Goal: Information Seeking & Learning: Learn about a topic

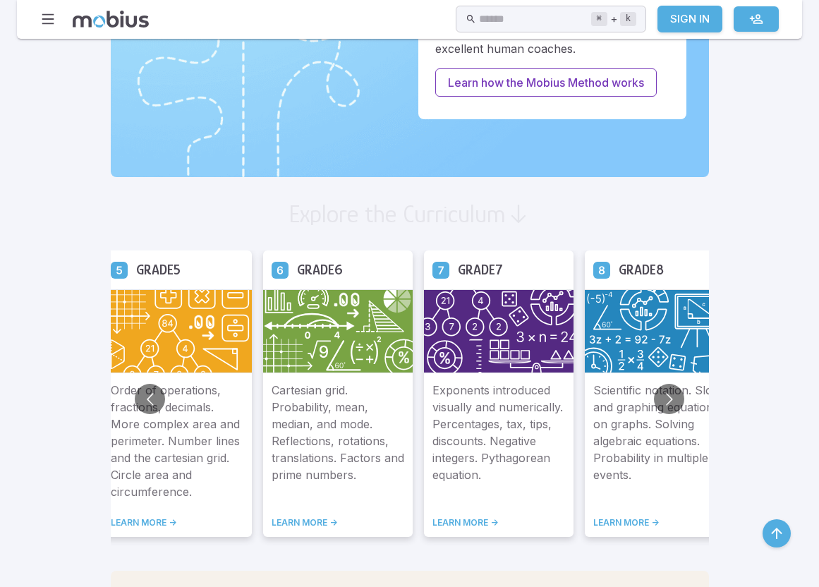
scroll to position [663, 0]
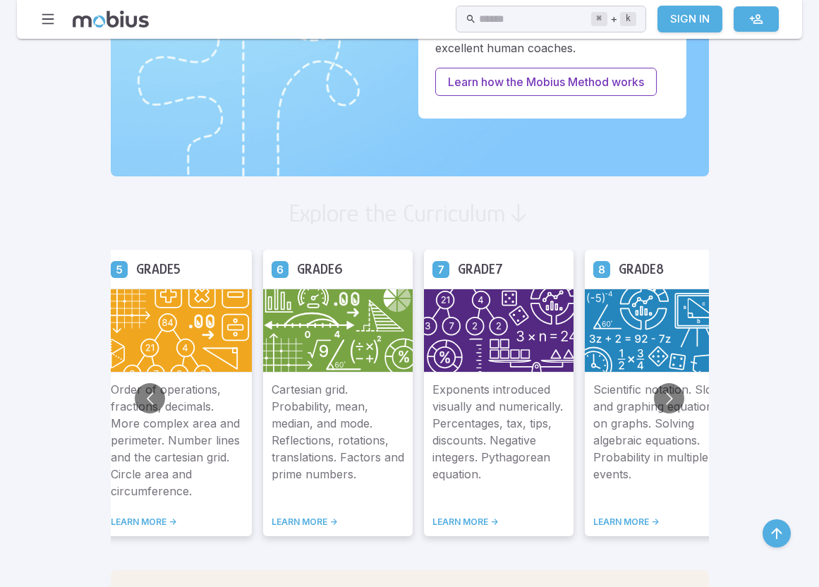
click at [615, 520] on link "LEARN MORE ->" at bounding box center [659, 522] width 133 height 11
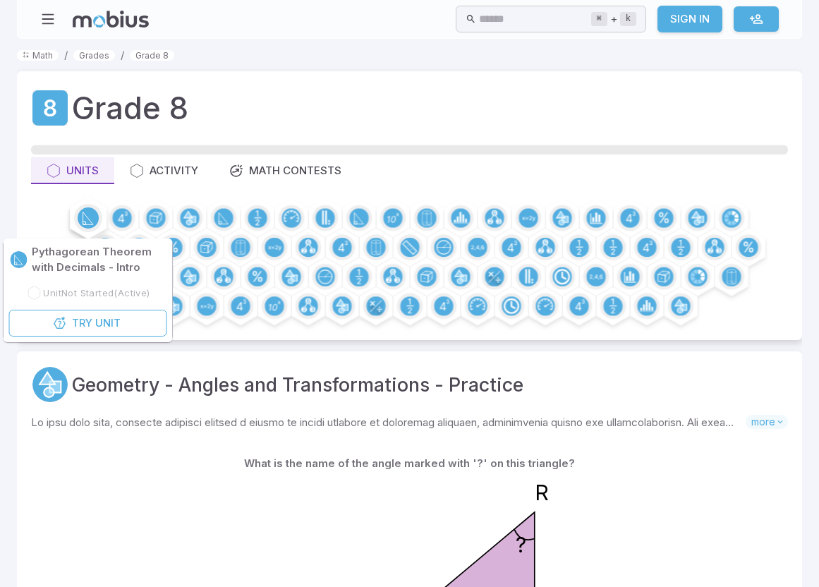
click at [88, 215] on circle at bounding box center [88, 217] width 21 height 21
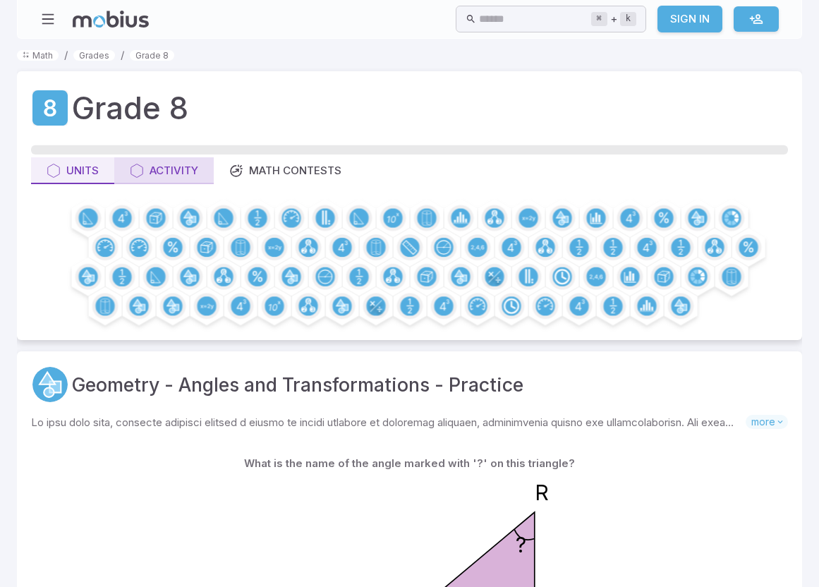
click at [174, 173] on div "Activity" at bounding box center [164, 171] width 68 height 16
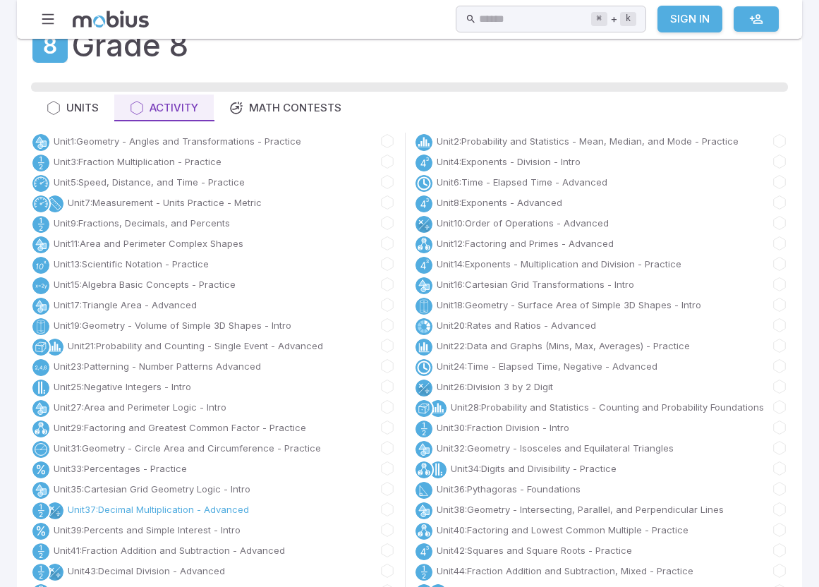
scroll to position [78, 0]
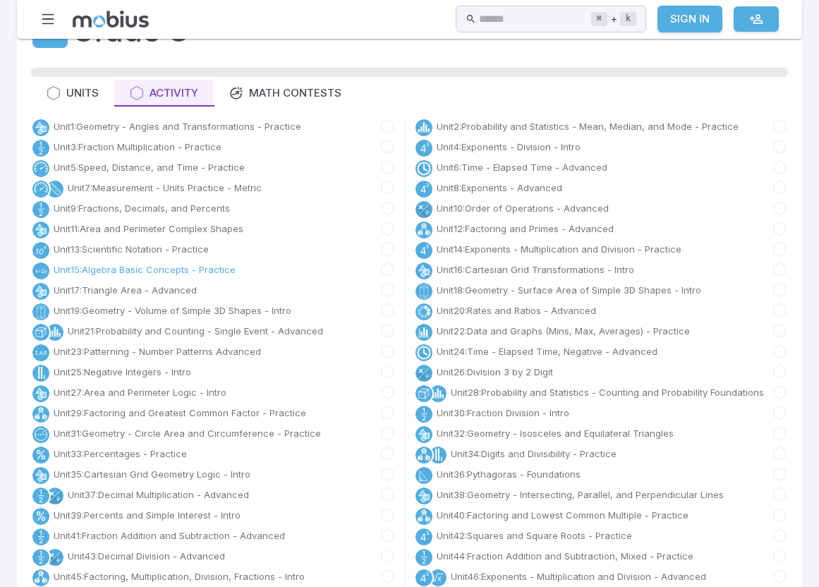
click at [137, 267] on link "Unit 15 : Algebra Basic Concepts - Practice" at bounding box center [145, 270] width 182 height 14
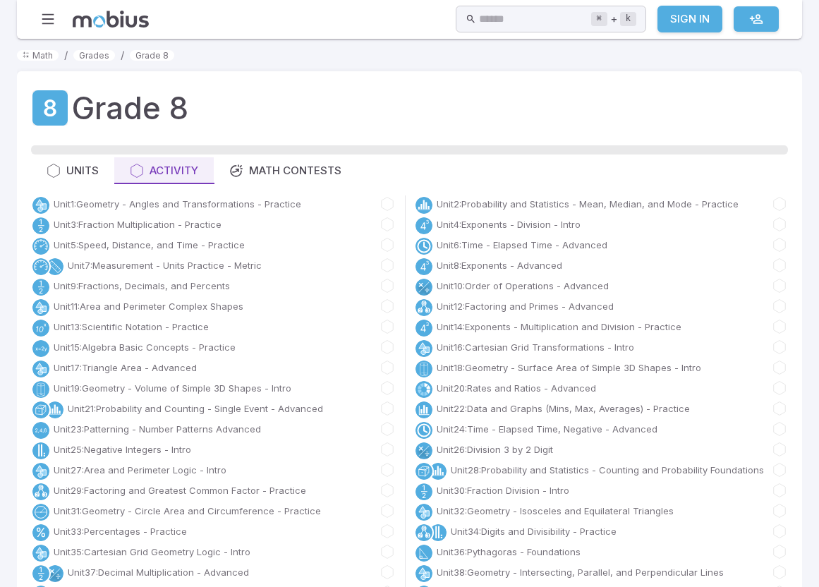
scroll to position [78, 0]
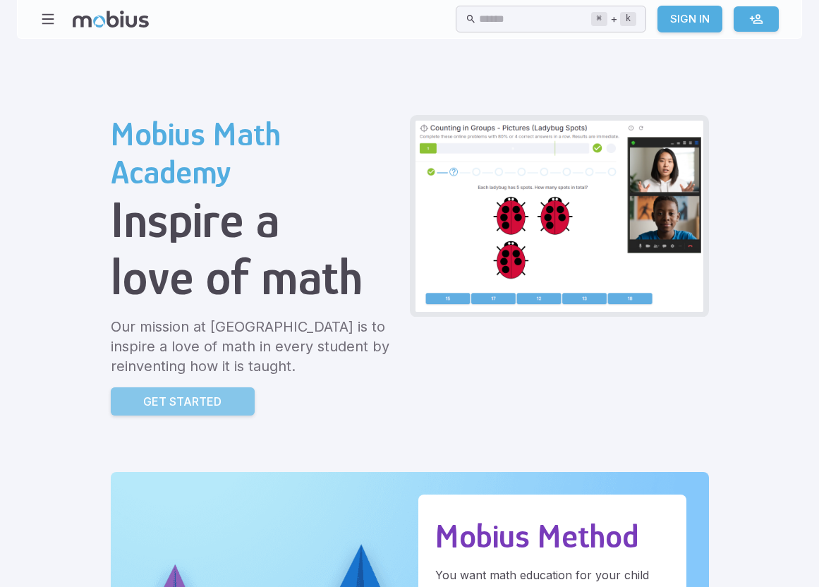
click at [200, 405] on p "Get Started" at bounding box center [182, 401] width 78 height 17
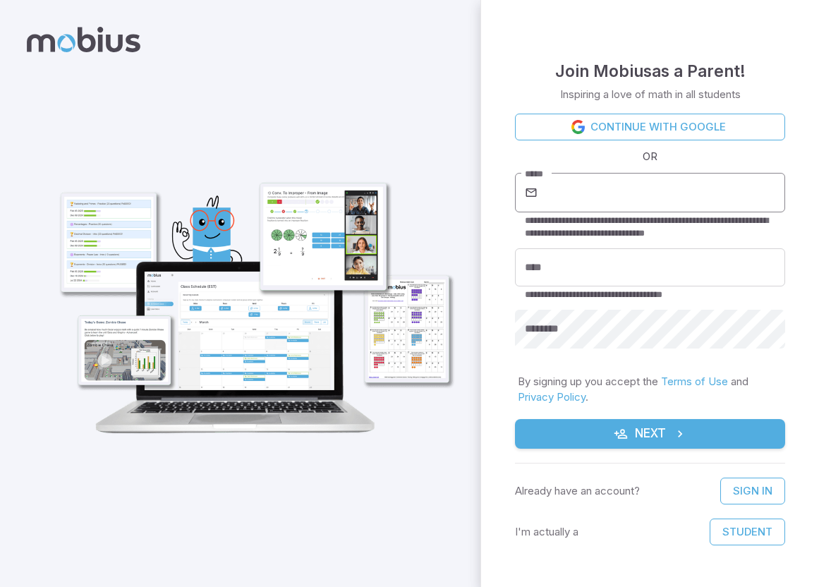
click at [579, 192] on input "*****" at bounding box center [663, 193] width 245 height 40
type input "**********"
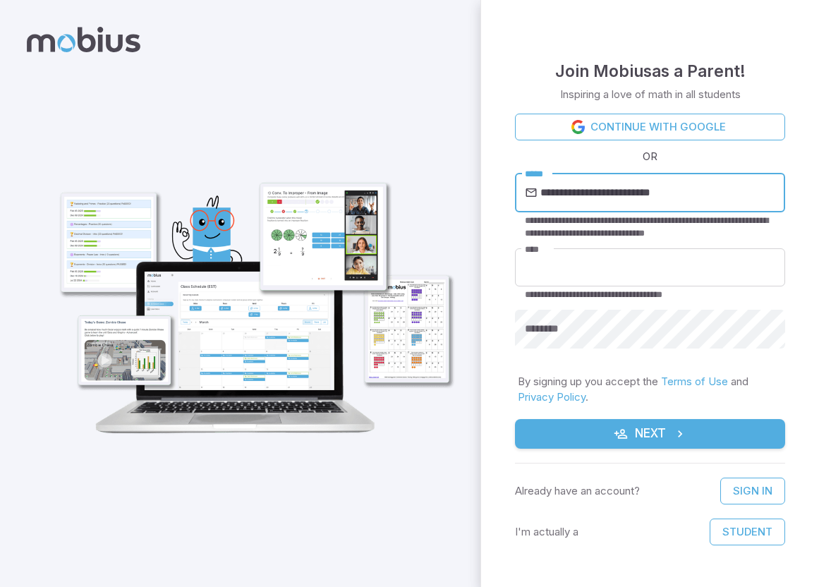
type input "**********"
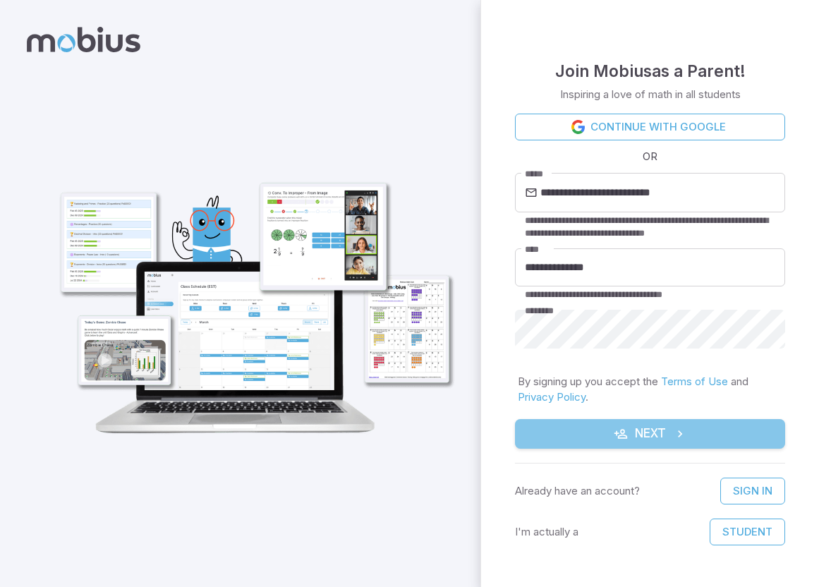
click at [645, 432] on button "Next" at bounding box center [650, 434] width 270 height 30
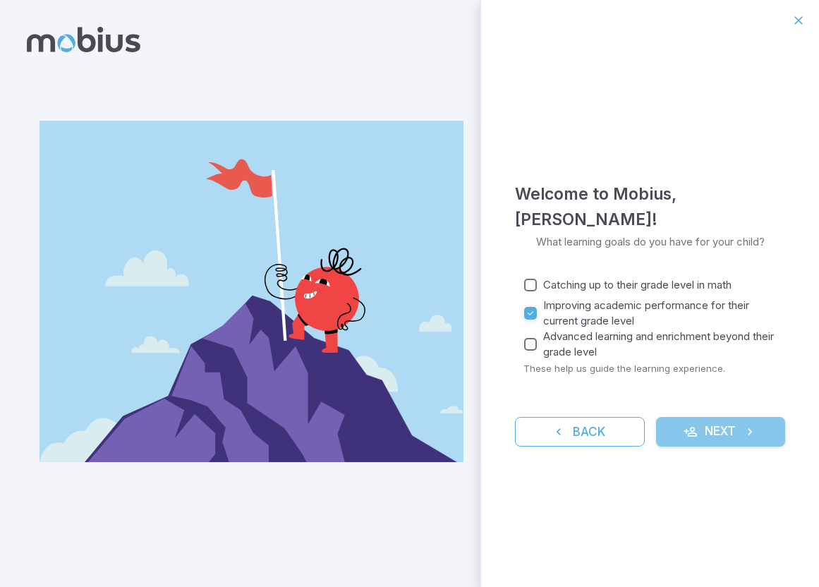
click at [715, 435] on button "Next" at bounding box center [721, 432] width 130 height 30
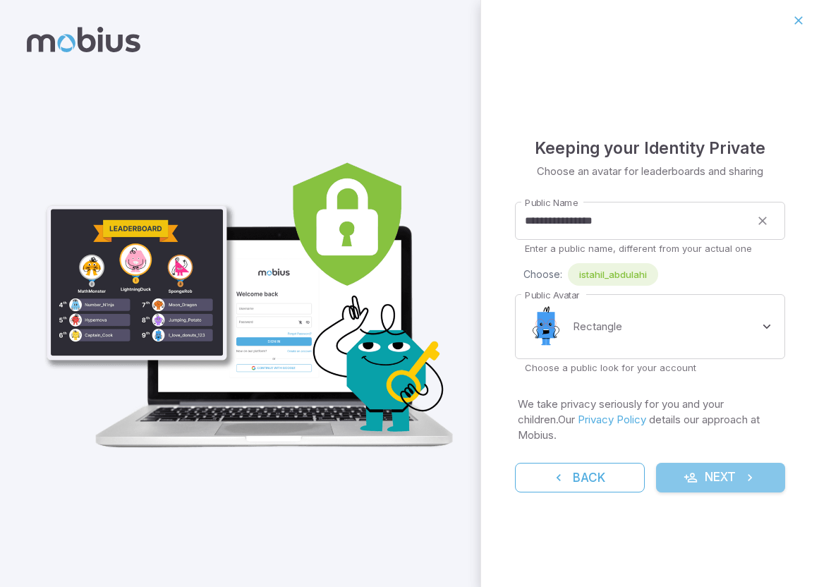
click at [719, 476] on button "Next" at bounding box center [721, 478] width 130 height 30
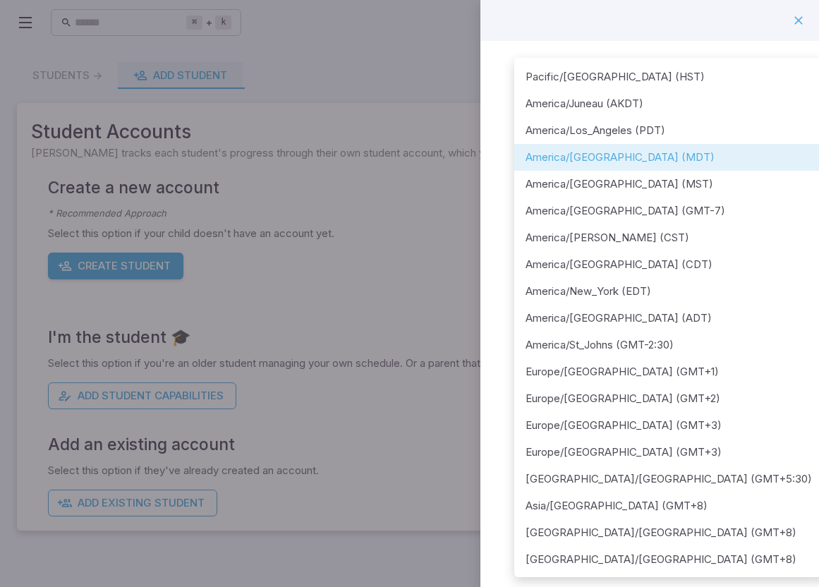
click at [769, 174] on body "**********" at bounding box center [409, 293] width 819 height 587
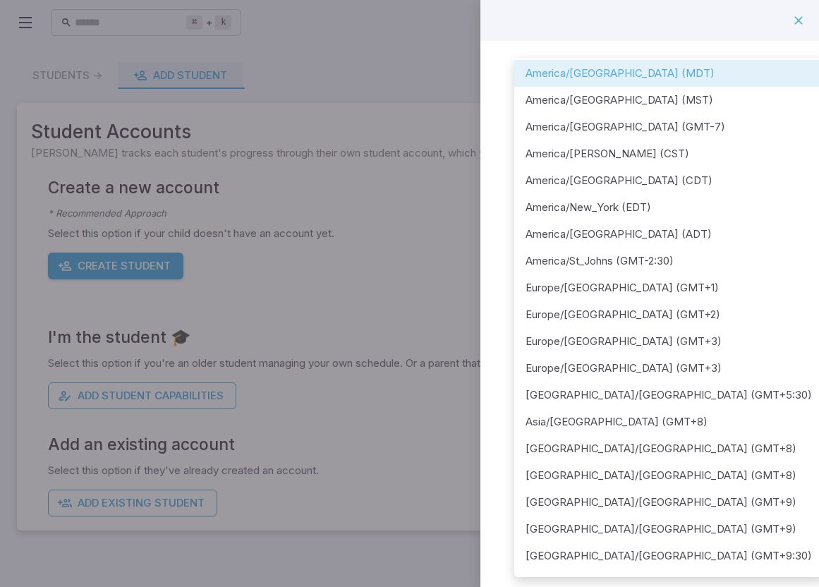
scroll to position [189, 0]
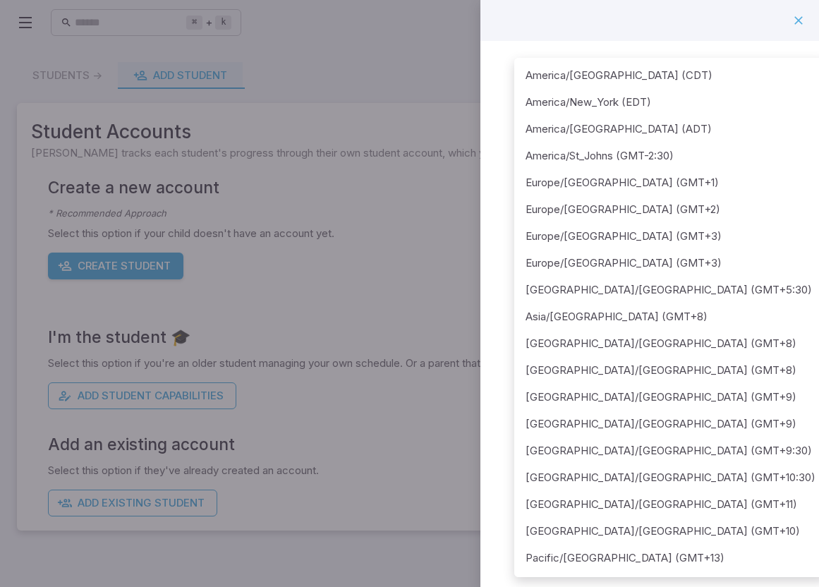
click at [800, 23] on div at bounding box center [409, 293] width 819 height 587
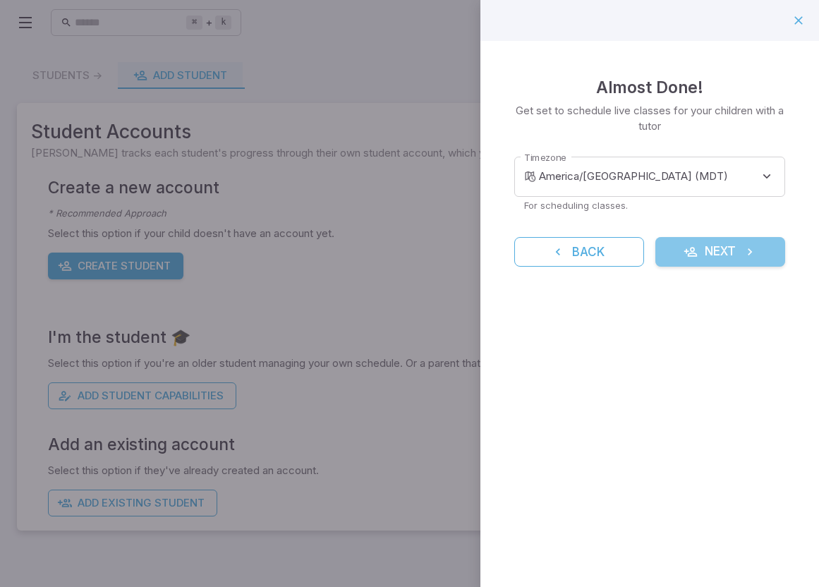
click at [692, 263] on button "Next" at bounding box center [721, 252] width 130 height 30
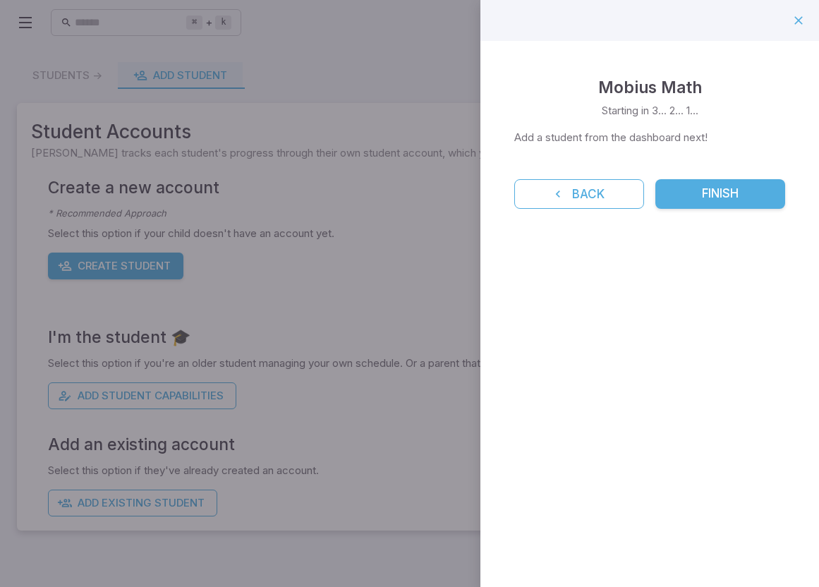
click at [365, 268] on div at bounding box center [409, 293] width 819 height 587
click at [797, 14] on icon "button" at bounding box center [799, 20] width 14 height 14
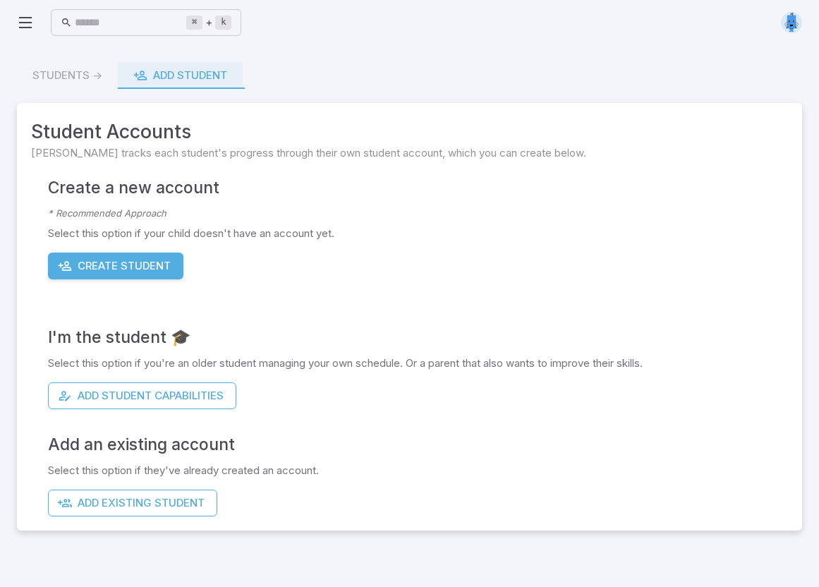
click at [64, 76] on div "Students -> Add Student" at bounding box center [409, 75] width 785 height 27
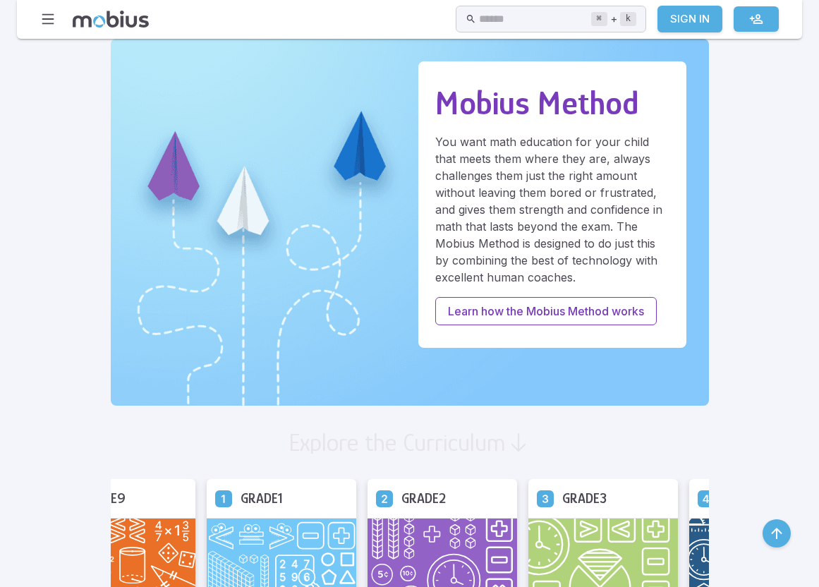
scroll to position [684, 0]
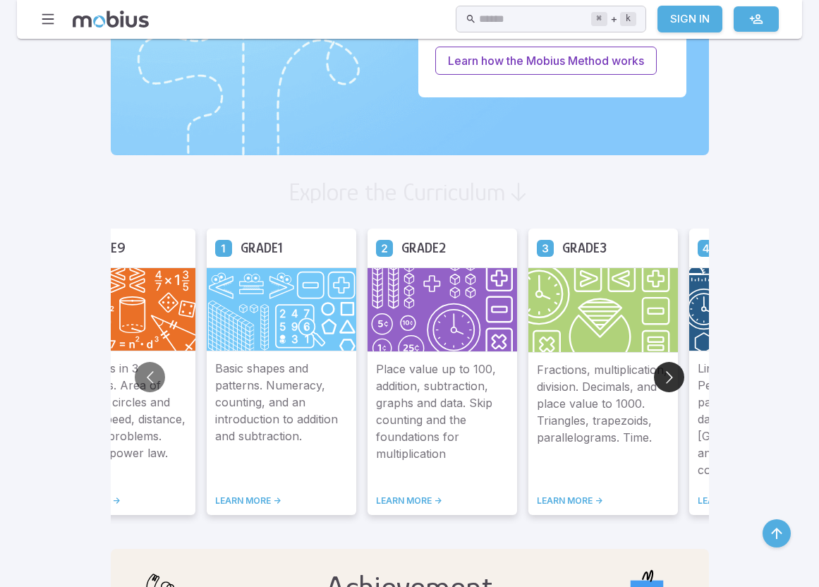
click at [675, 380] on button "Go to next slide" at bounding box center [669, 377] width 30 height 30
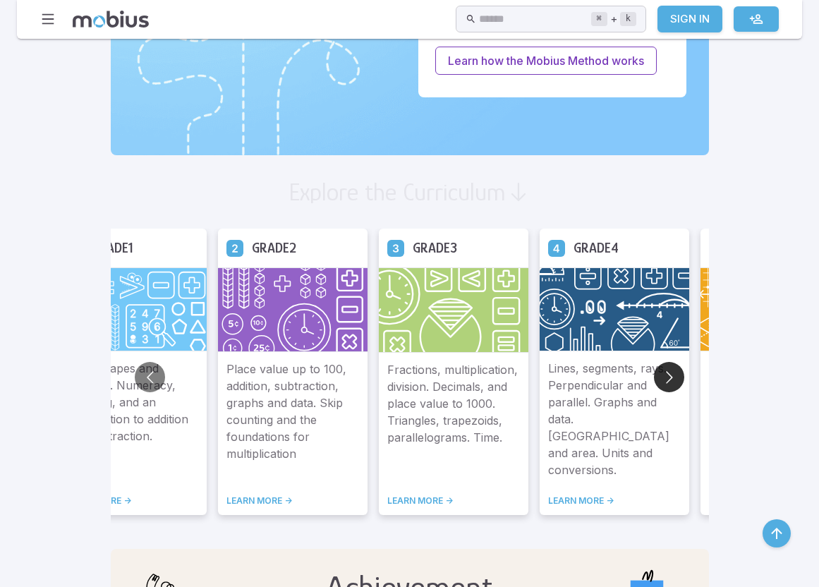
click at [674, 380] on button "Go to next slide" at bounding box center [669, 377] width 30 height 30
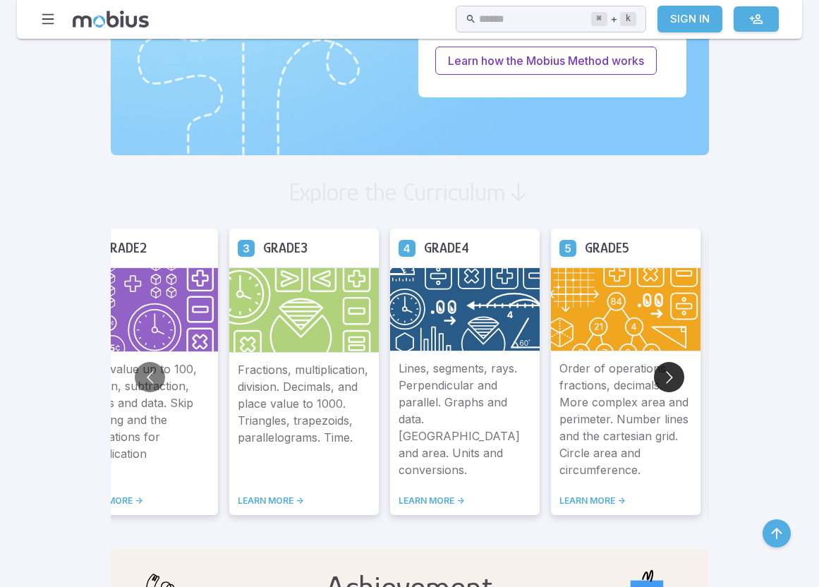
click at [674, 380] on button "Go to next slide" at bounding box center [669, 377] width 30 height 30
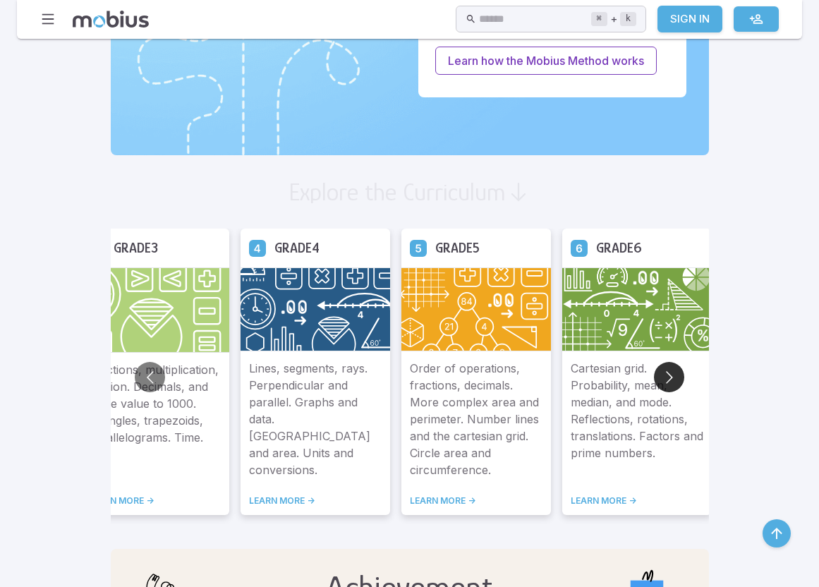
click at [674, 380] on button "Go to next slide" at bounding box center [669, 377] width 30 height 30
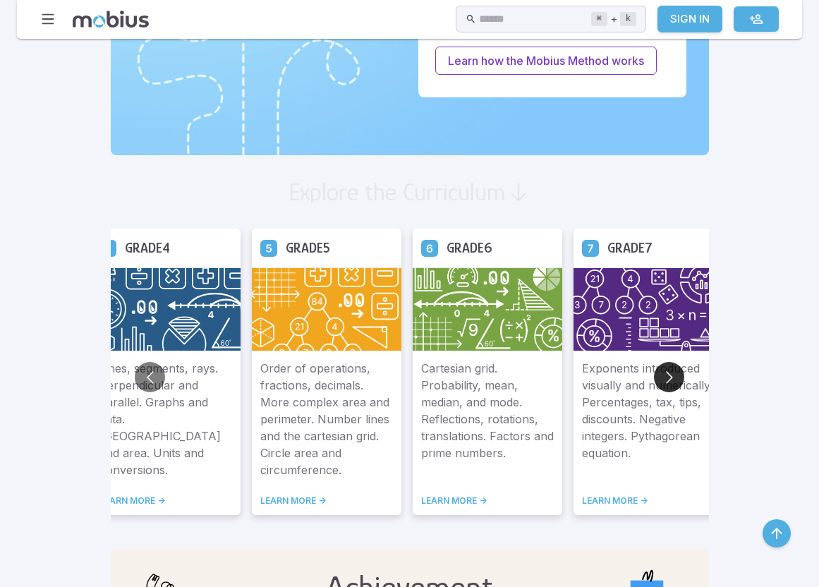
click at [674, 381] on button "Go to next slide" at bounding box center [669, 377] width 30 height 30
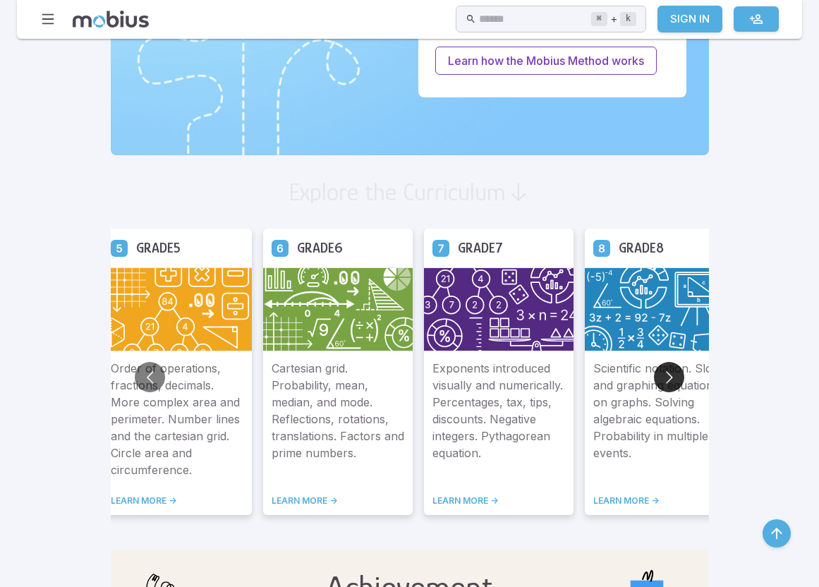
click at [674, 381] on button "Go to next slide" at bounding box center [669, 377] width 30 height 30
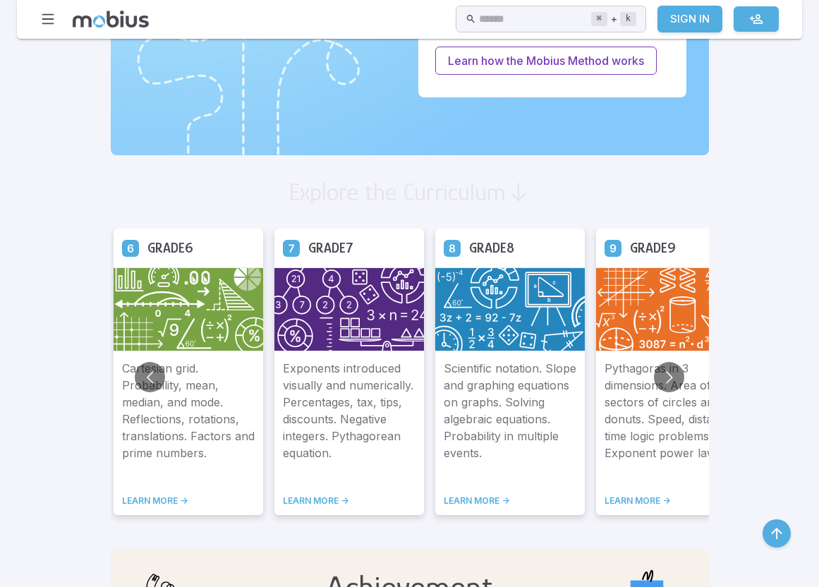
click at [492, 433] on p "Scientific notation. Slope and graphing equations on graphs. Solving algebraic …" at bounding box center [510, 419] width 133 height 119
click at [488, 497] on link "LEARN MORE ->" at bounding box center [510, 500] width 133 height 11
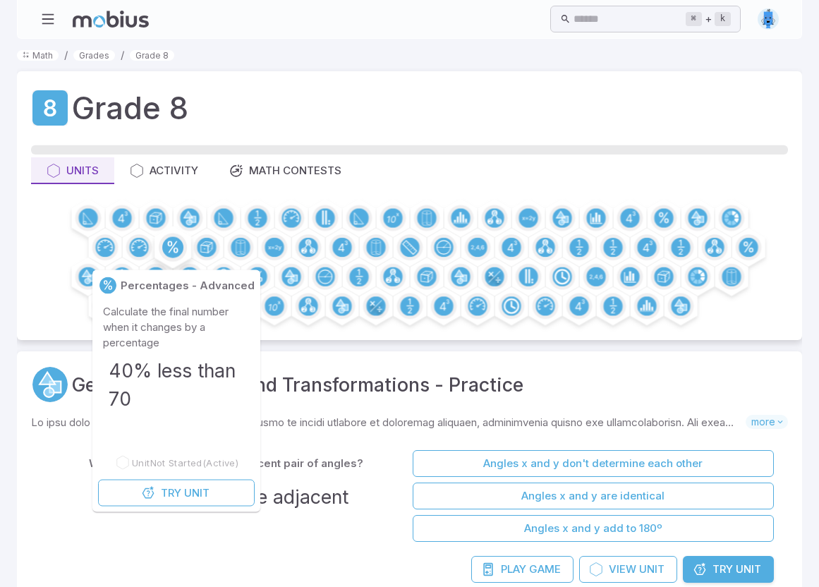
click at [169, 246] on icon at bounding box center [172, 247] width 11 height 12
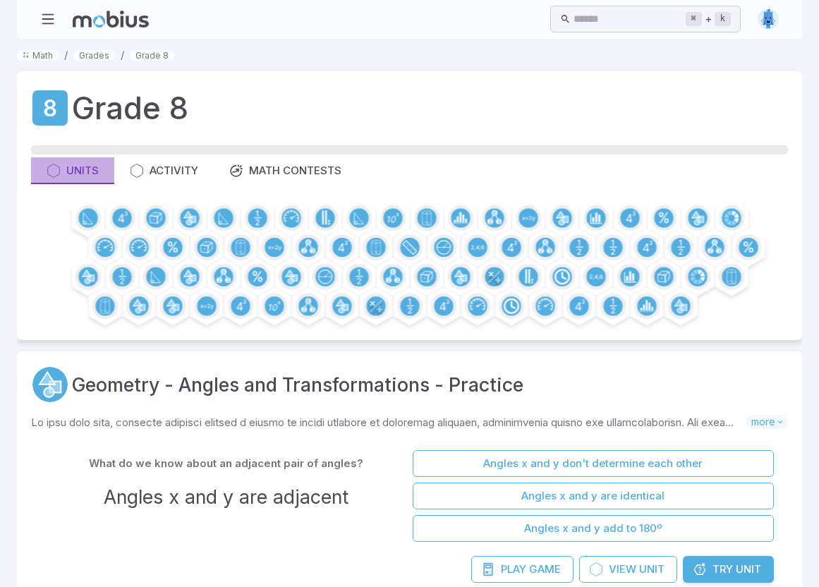
click at [83, 171] on div "Units" at bounding box center [73, 171] width 52 height 16
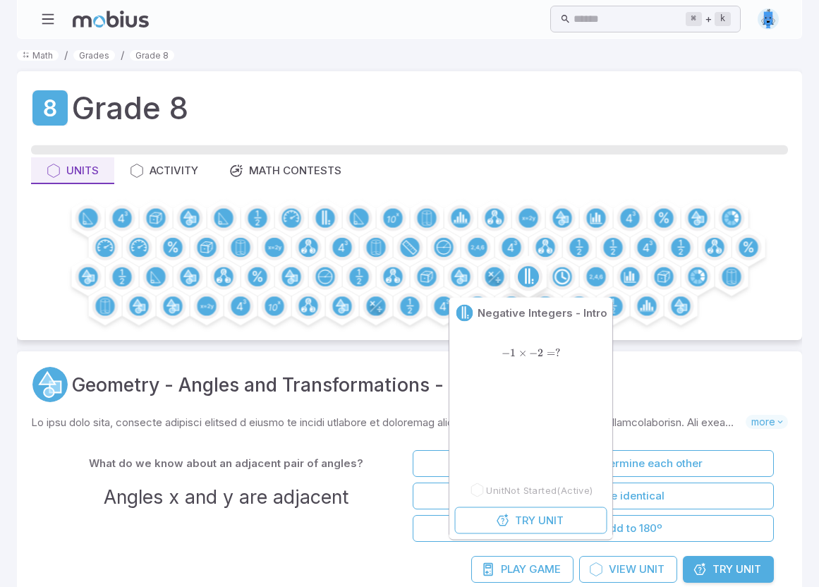
click at [518, 273] on icon at bounding box center [528, 276] width 21 height 21
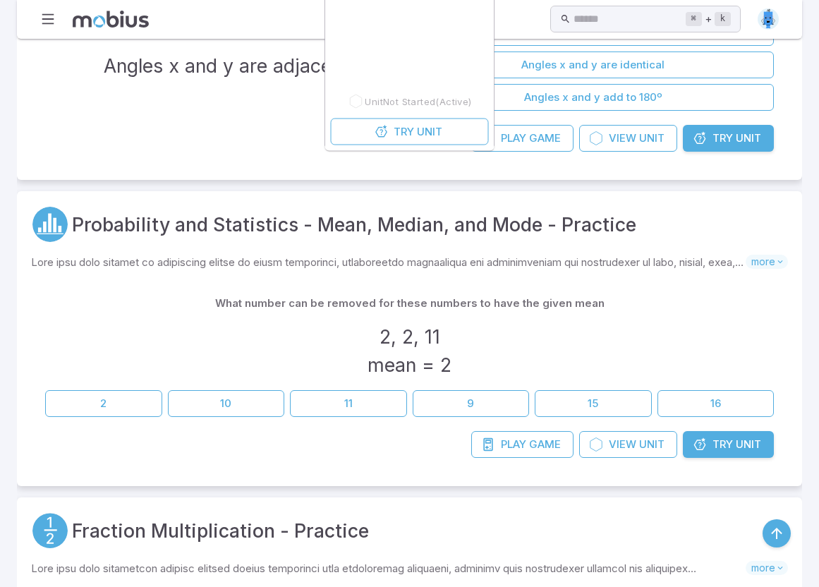
scroll to position [438, 0]
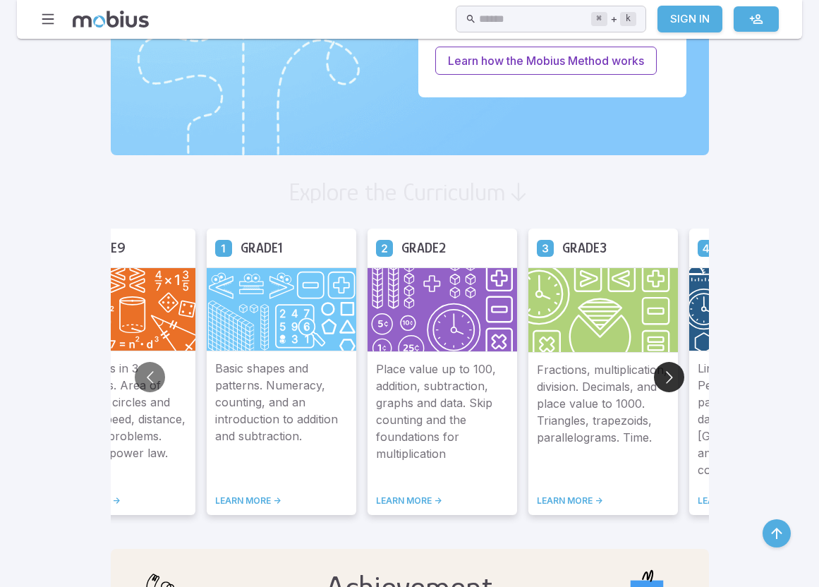
click at [663, 380] on button "Go to next slide" at bounding box center [669, 377] width 30 height 30
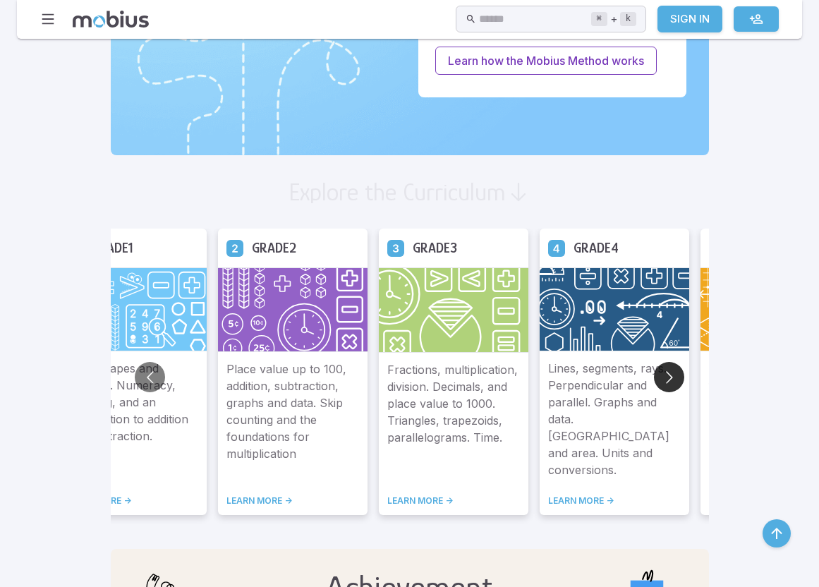
click at [663, 380] on button "Go to next slide" at bounding box center [669, 377] width 30 height 30
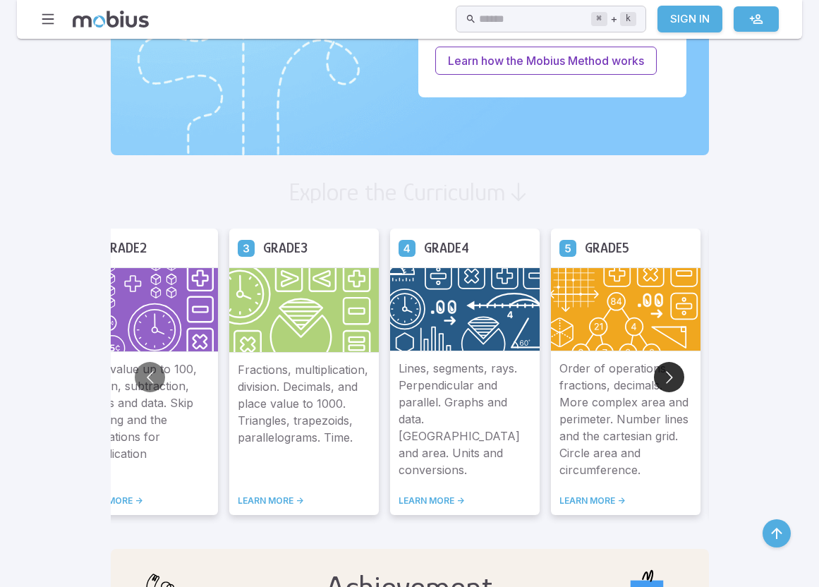
click at [663, 380] on button "Go to next slide" at bounding box center [669, 377] width 30 height 30
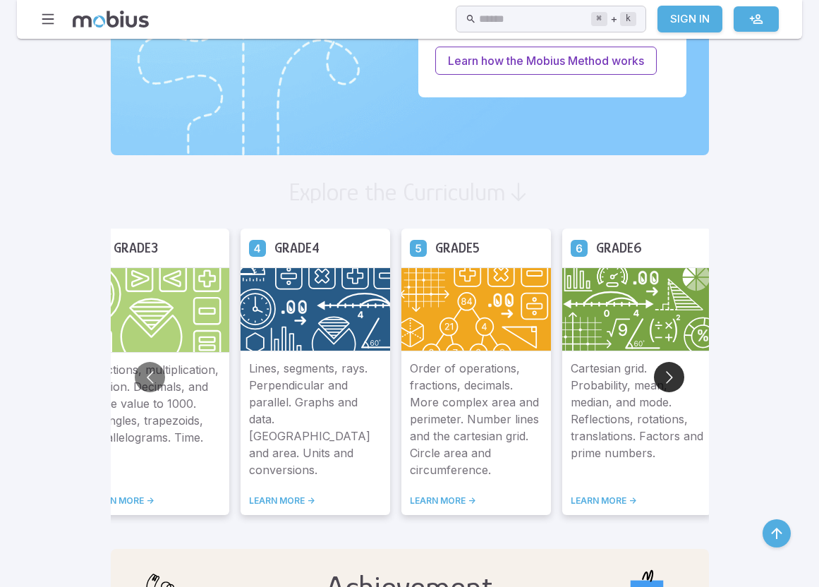
click at [663, 380] on button "Go to next slide" at bounding box center [669, 377] width 30 height 30
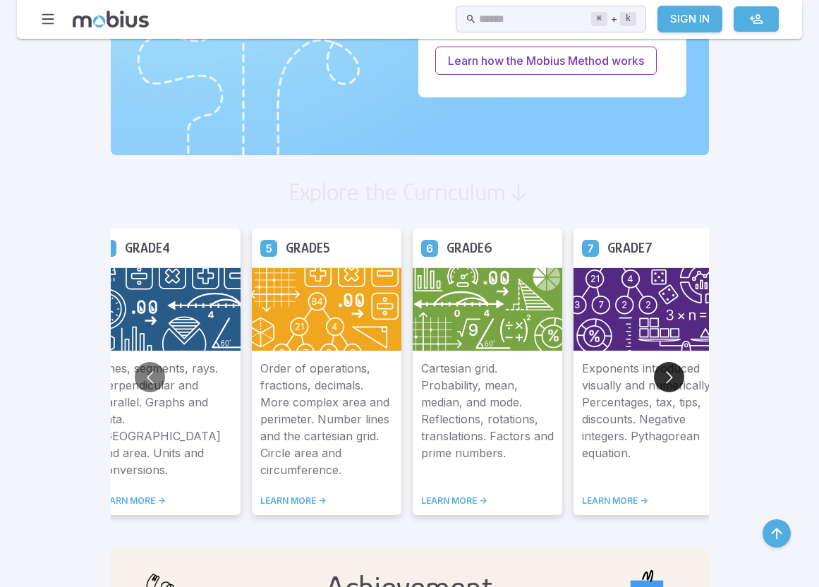
click at [663, 380] on button "Go to next slide" at bounding box center [669, 377] width 30 height 30
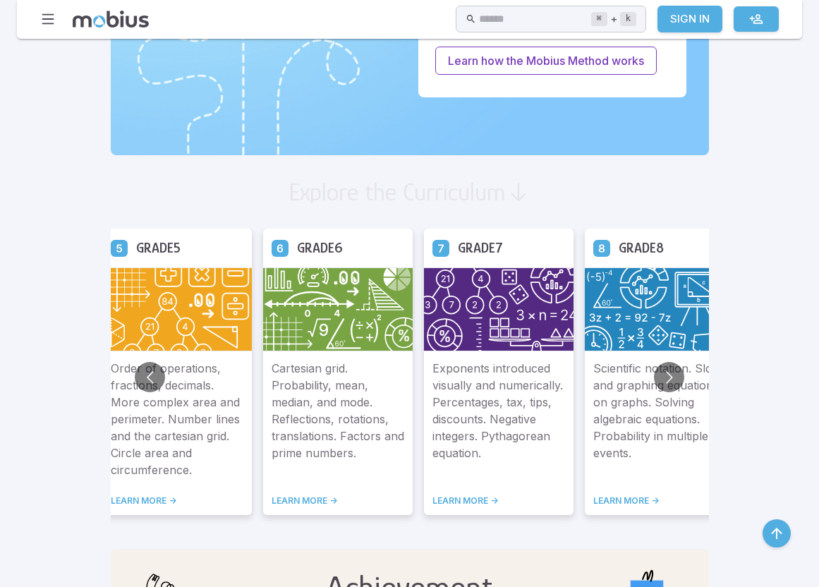
click at [617, 356] on div "Scientific notation. Slope and graphing equations on graphs. Solving algebraic …" at bounding box center [660, 433] width 150 height 164
click at [617, 495] on link "LEARN MORE ->" at bounding box center [659, 500] width 133 height 11
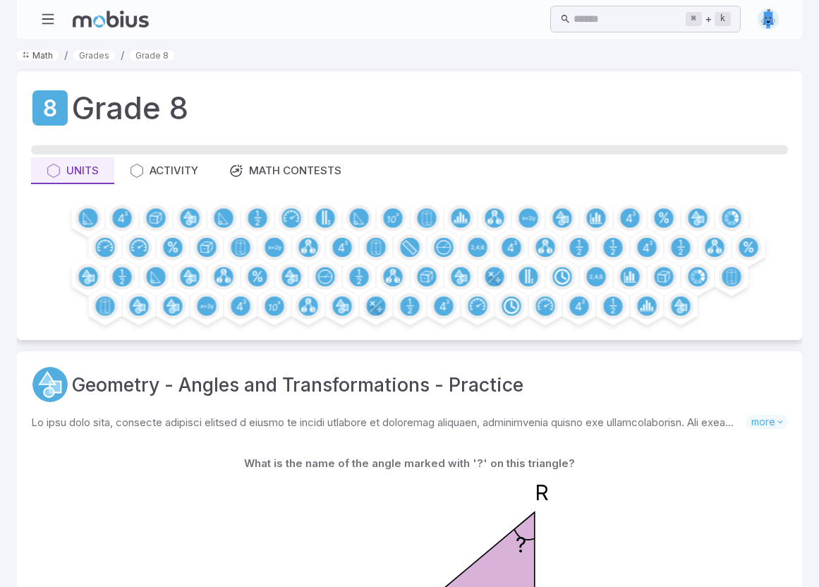
click at [34, 57] on link "Math" at bounding box center [38, 55] width 42 height 11
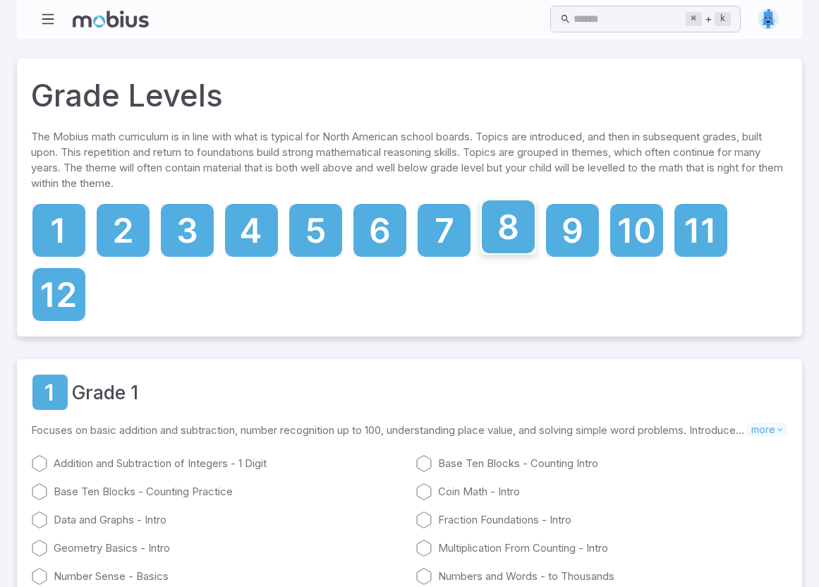
click at [505, 229] on icon at bounding box center [508, 226] width 53 height 53
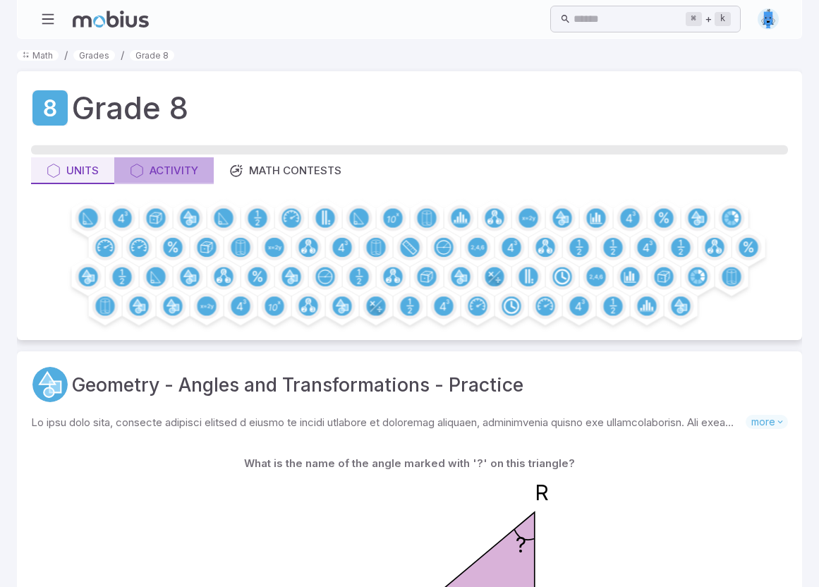
click at [152, 171] on div "Activity" at bounding box center [164, 171] width 68 height 16
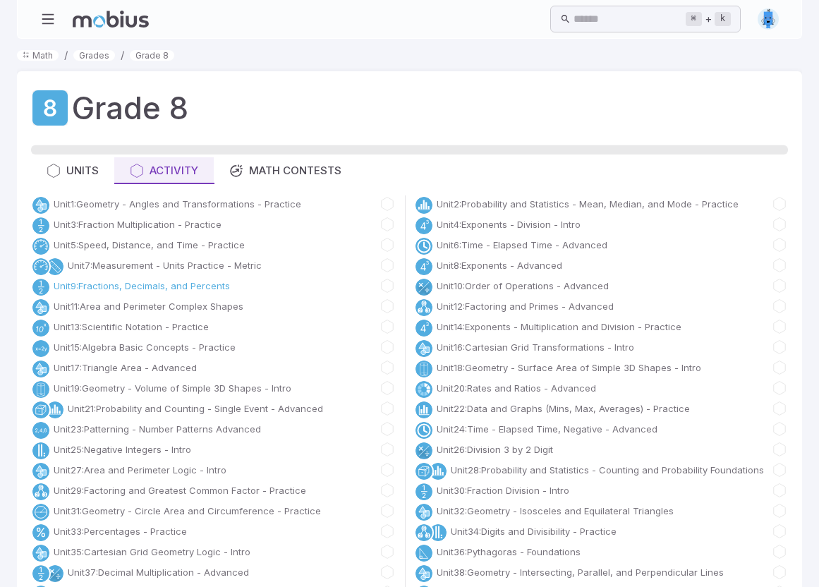
click at [169, 281] on link "Unit 9 : Fractions, Decimals, and Percents" at bounding box center [142, 286] width 176 height 14
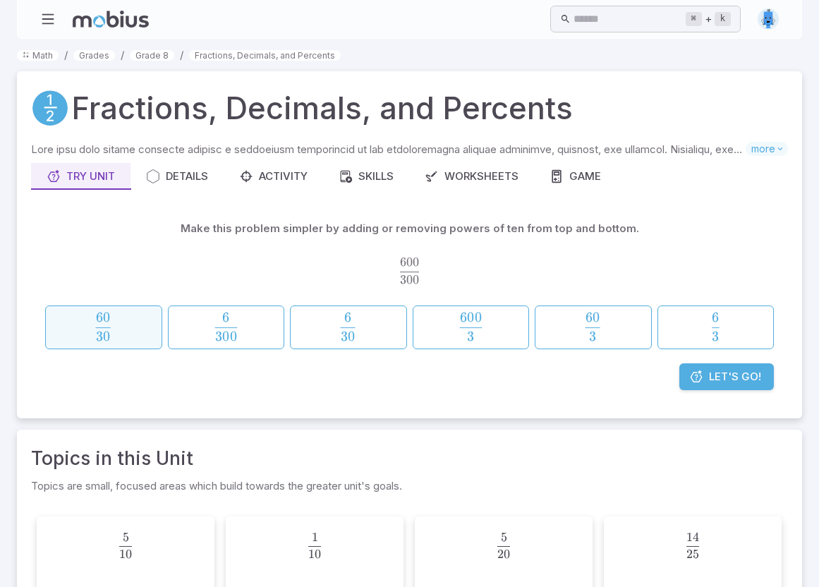
click at [101, 329] on span "30" at bounding box center [103, 336] width 15 height 17
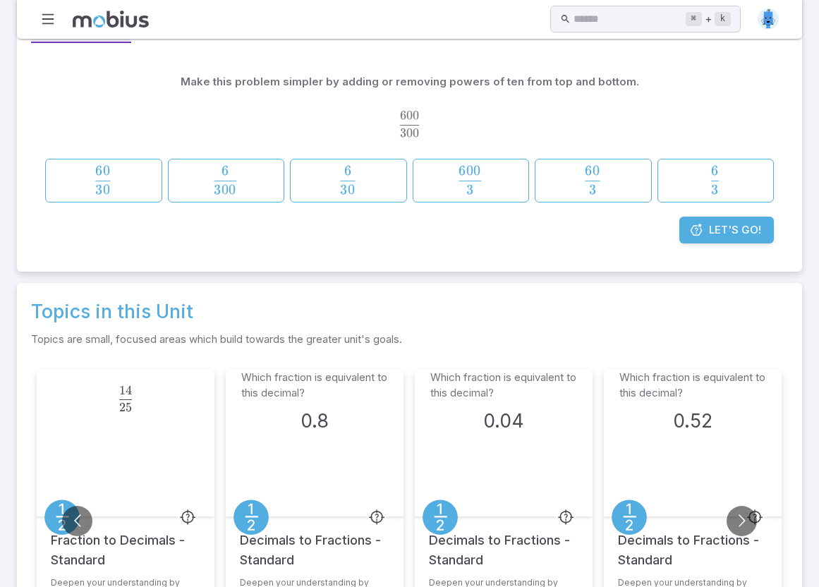
scroll to position [271, 0]
